Goal: Task Accomplishment & Management: Manage account settings

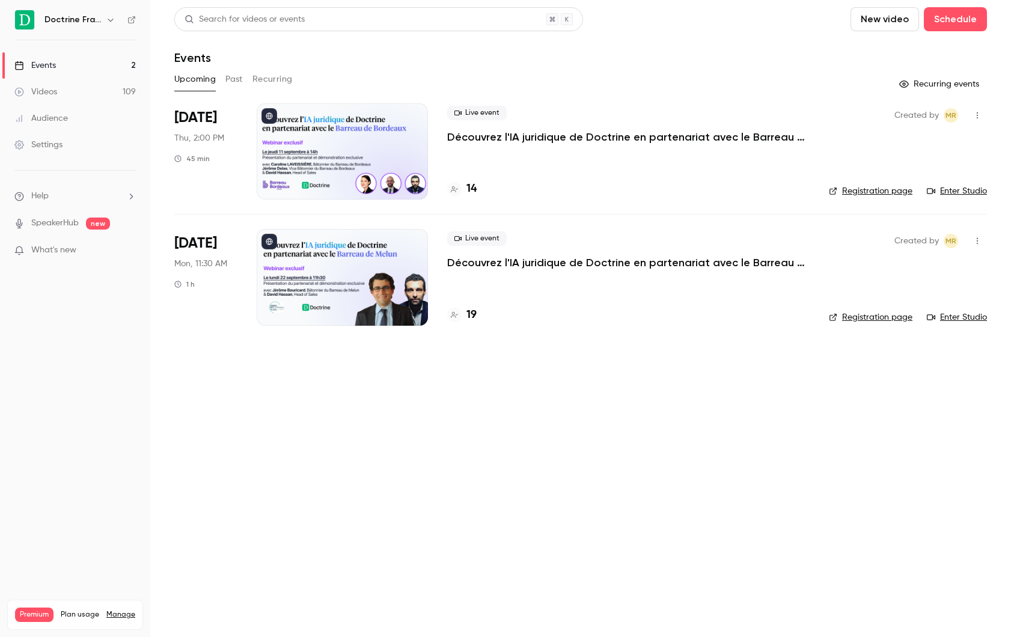
click at [488, 138] on p "Découvrez l'IA juridique de Doctrine en partenariat avec le Barreau de Bordeaux" at bounding box center [627, 137] width 361 height 14
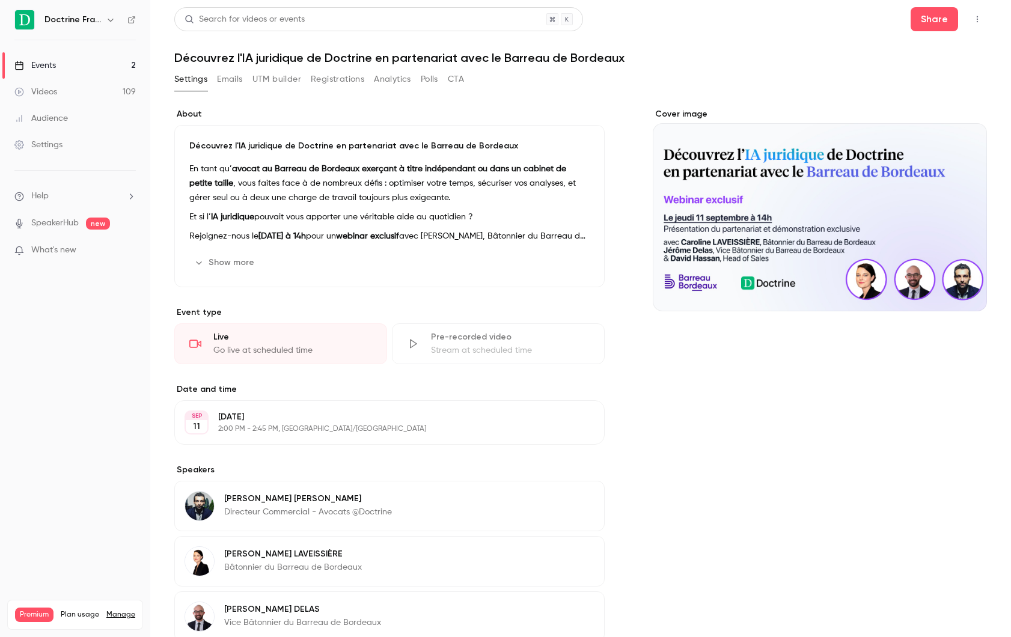
click at [233, 78] on button "Emails" at bounding box center [229, 79] width 25 height 19
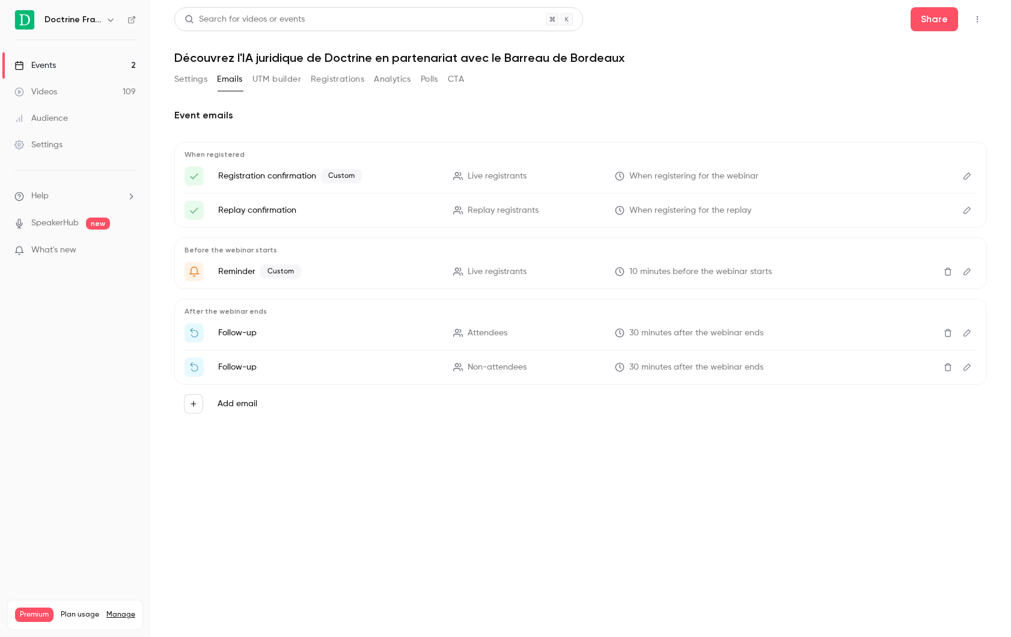
click at [289, 78] on button "UTM builder" at bounding box center [277, 79] width 49 height 19
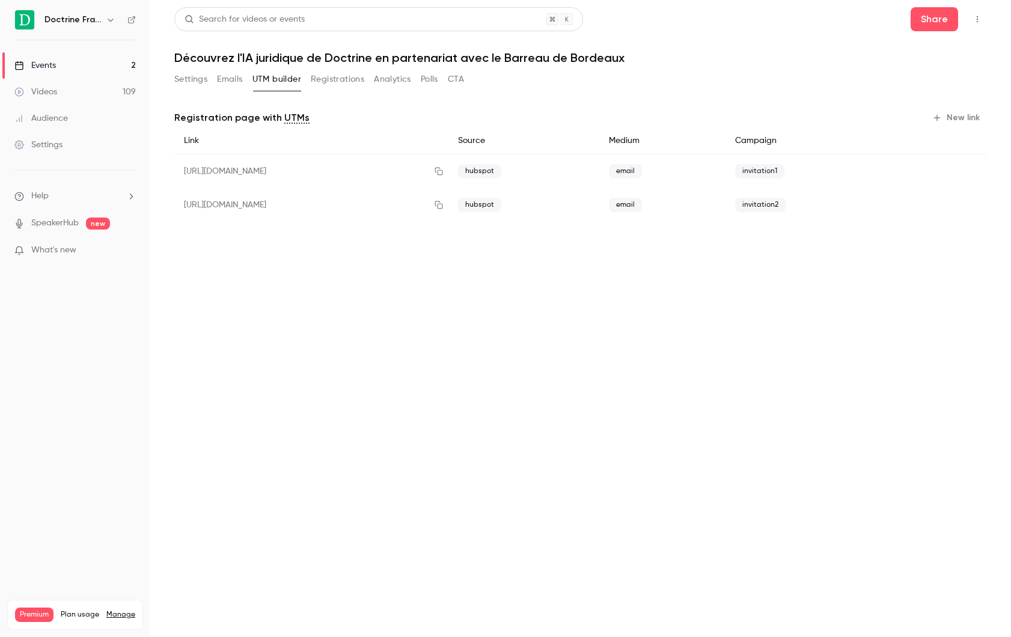
click at [363, 81] on button "Registrations" at bounding box center [338, 79] width 54 height 19
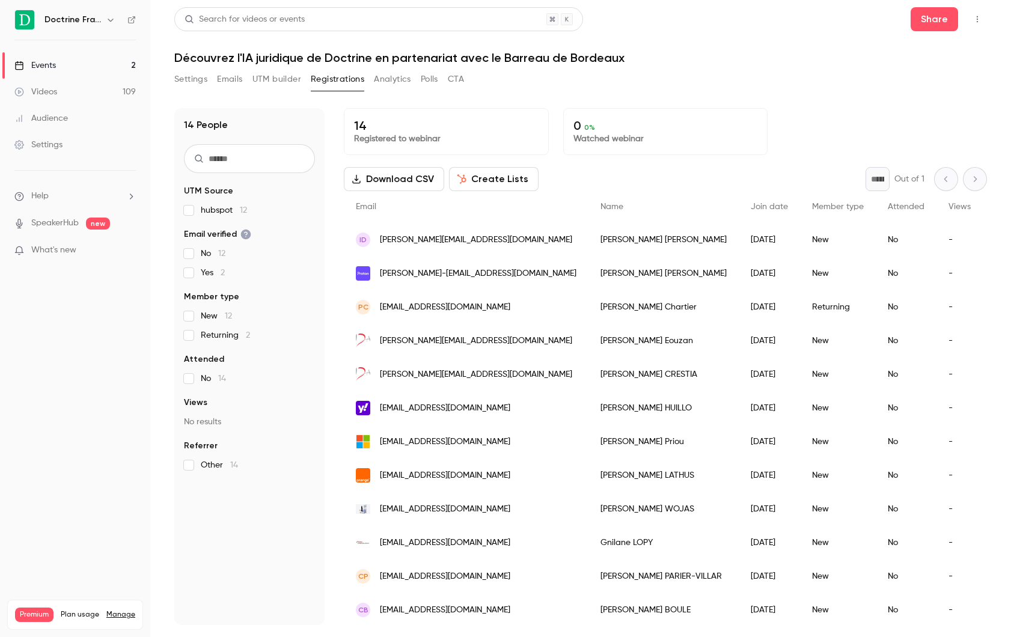
click at [292, 78] on button "UTM builder" at bounding box center [277, 79] width 49 height 19
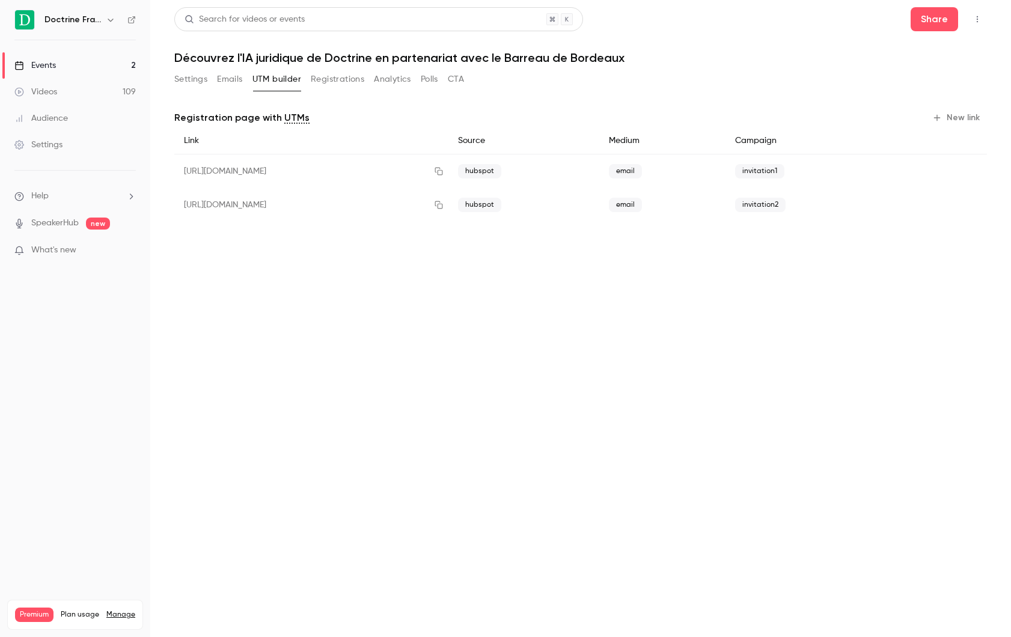
click at [207, 85] on button "Settings" at bounding box center [190, 79] width 33 height 19
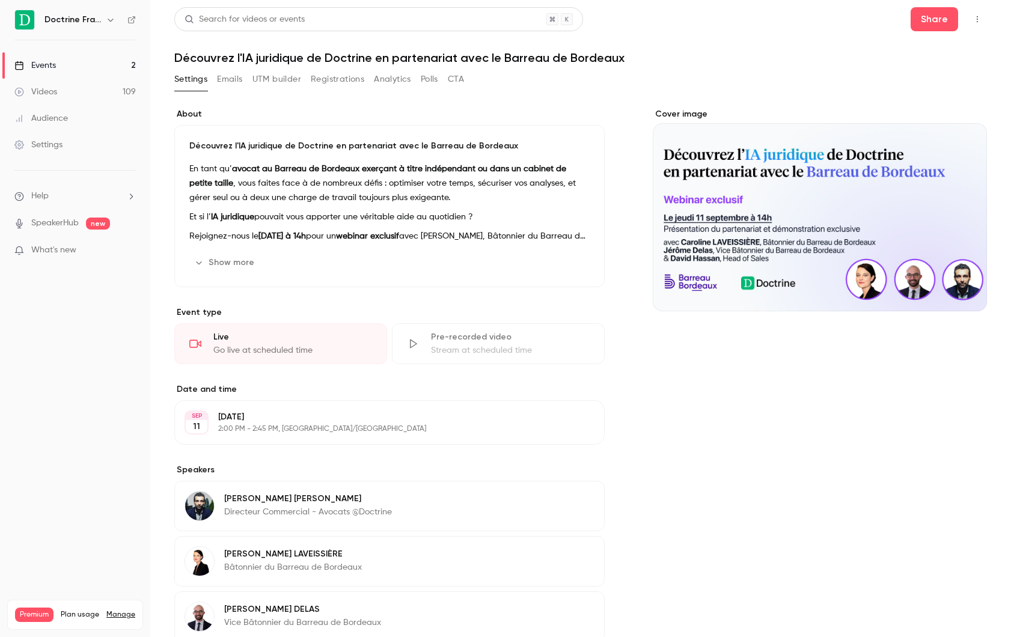
scroll to position [133, 0]
